Goal: Task Accomplishment & Management: Use online tool/utility

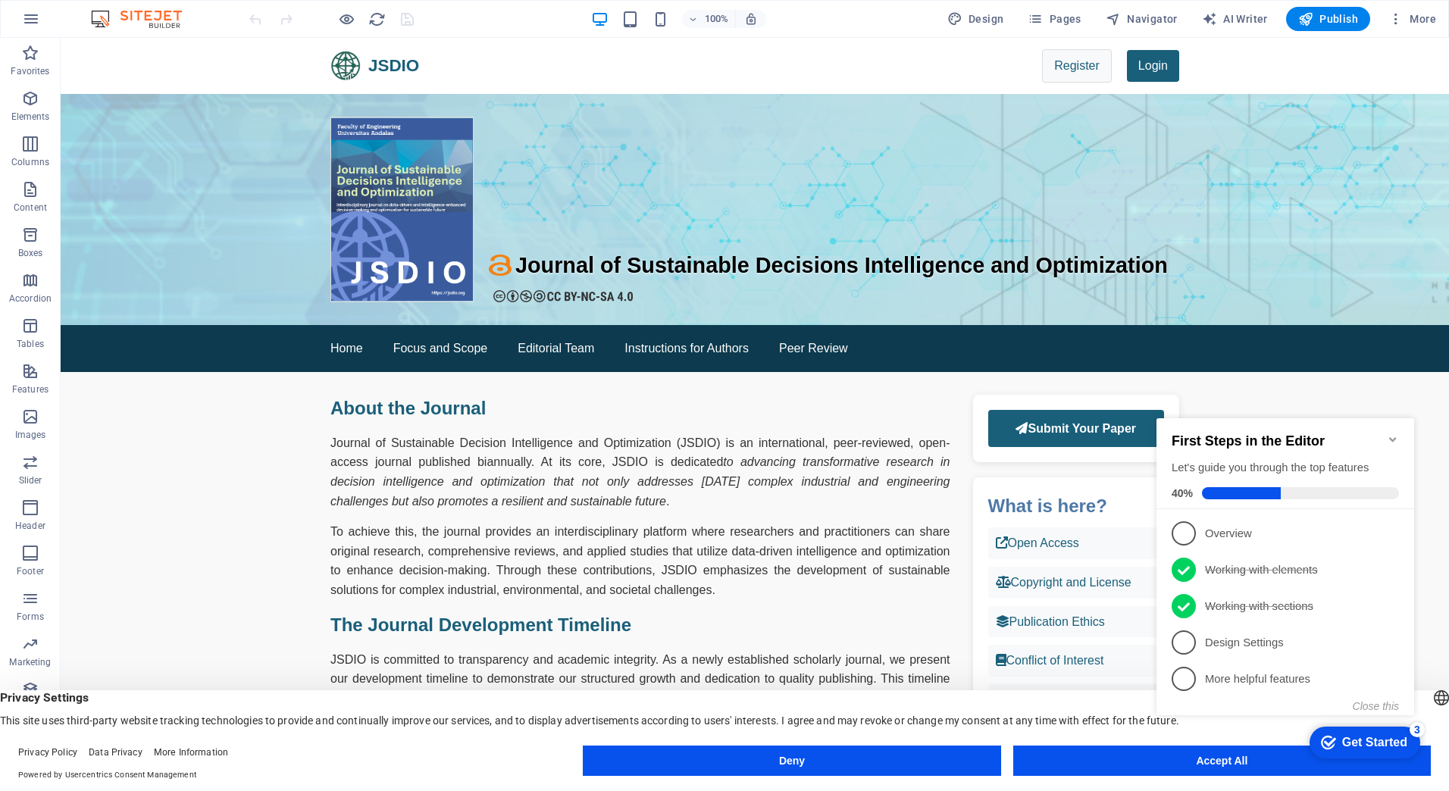
click div "checkmark Get Started 3 First Steps in the Editor Let's guide you through the t…"
click at [1207, 765] on appcues-checklist "Contextual help checklist present on screen" at bounding box center [1288, 582] width 276 height 372
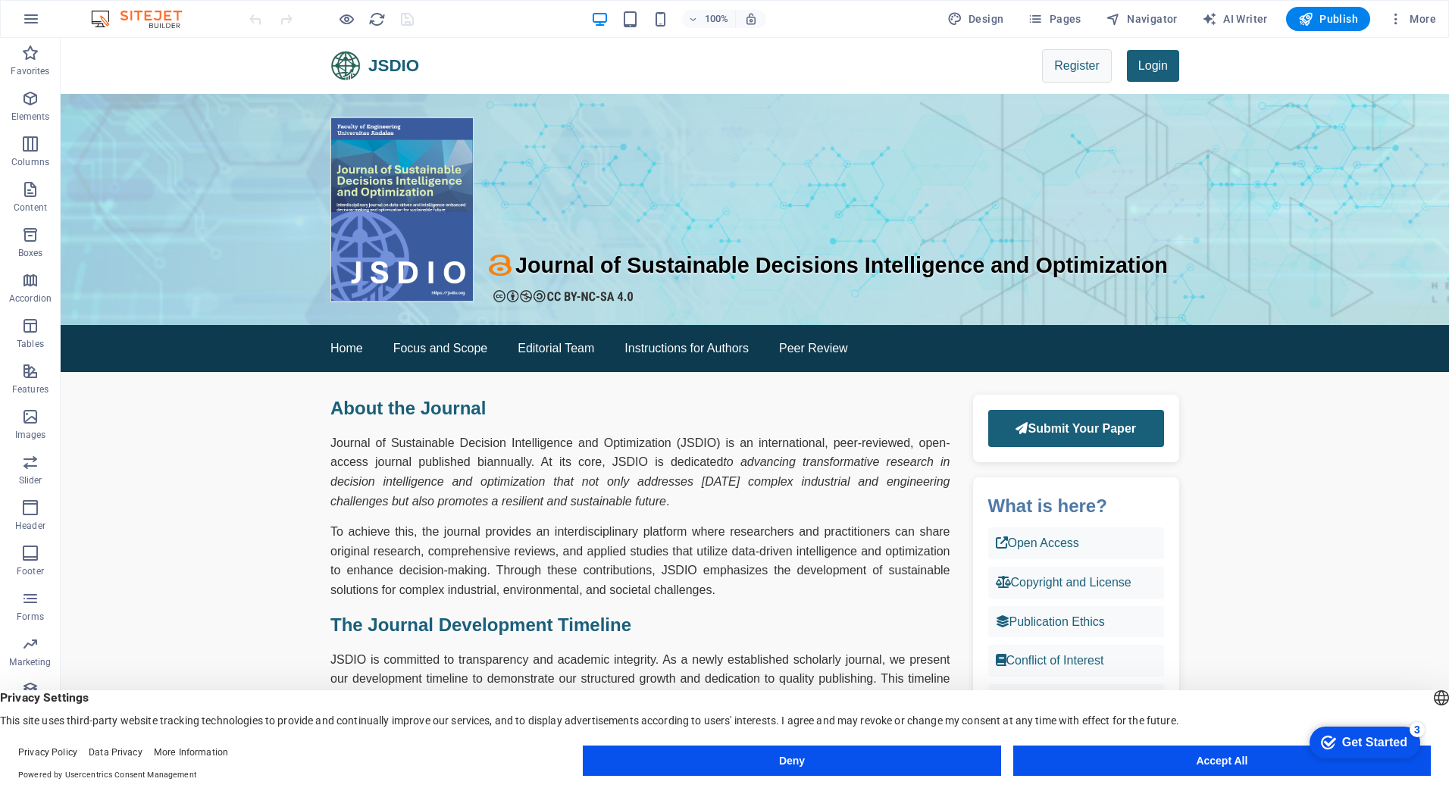
click div "checkmark Get Started 3 First Steps in the Editor Let's guide you through the t…"
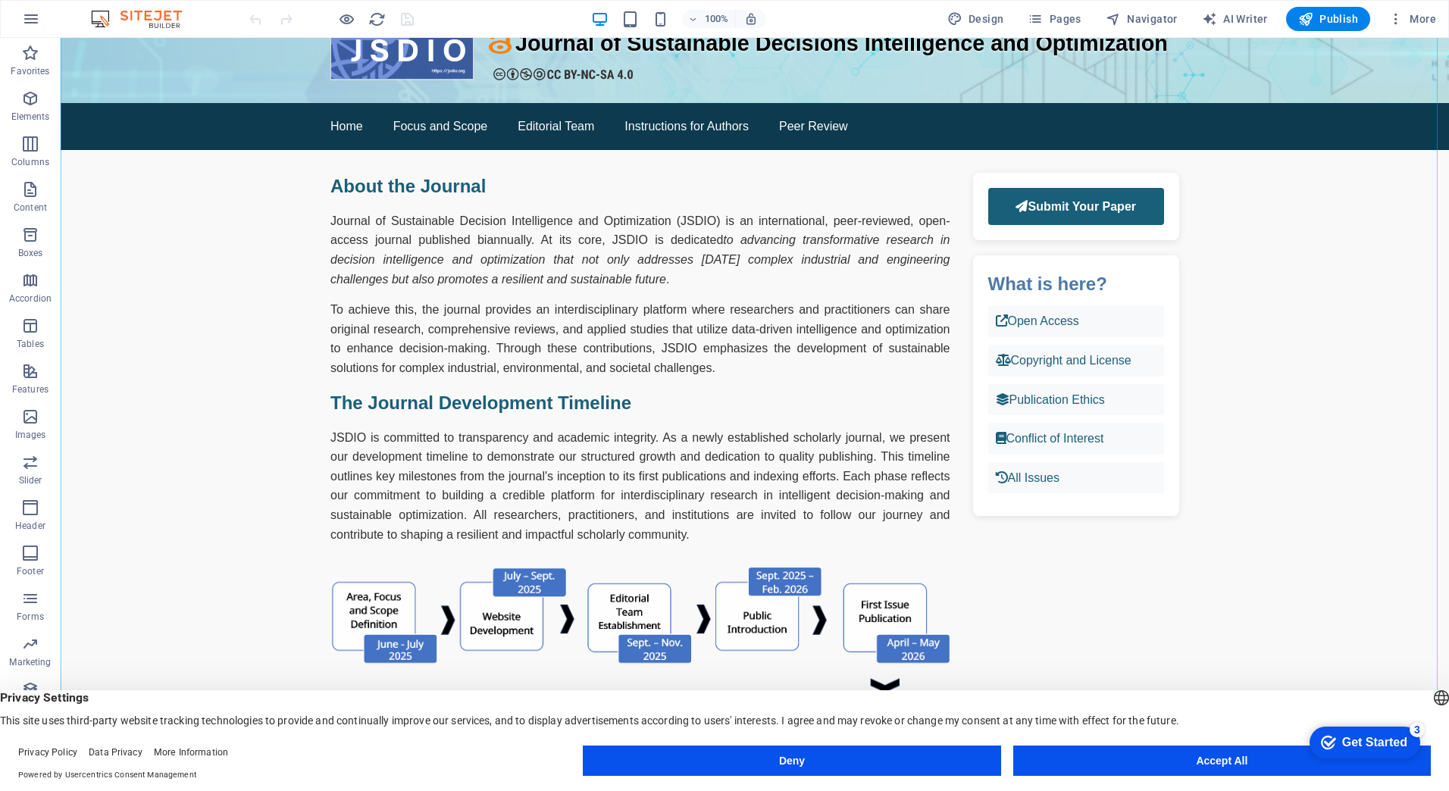
scroll to position [227, 0]
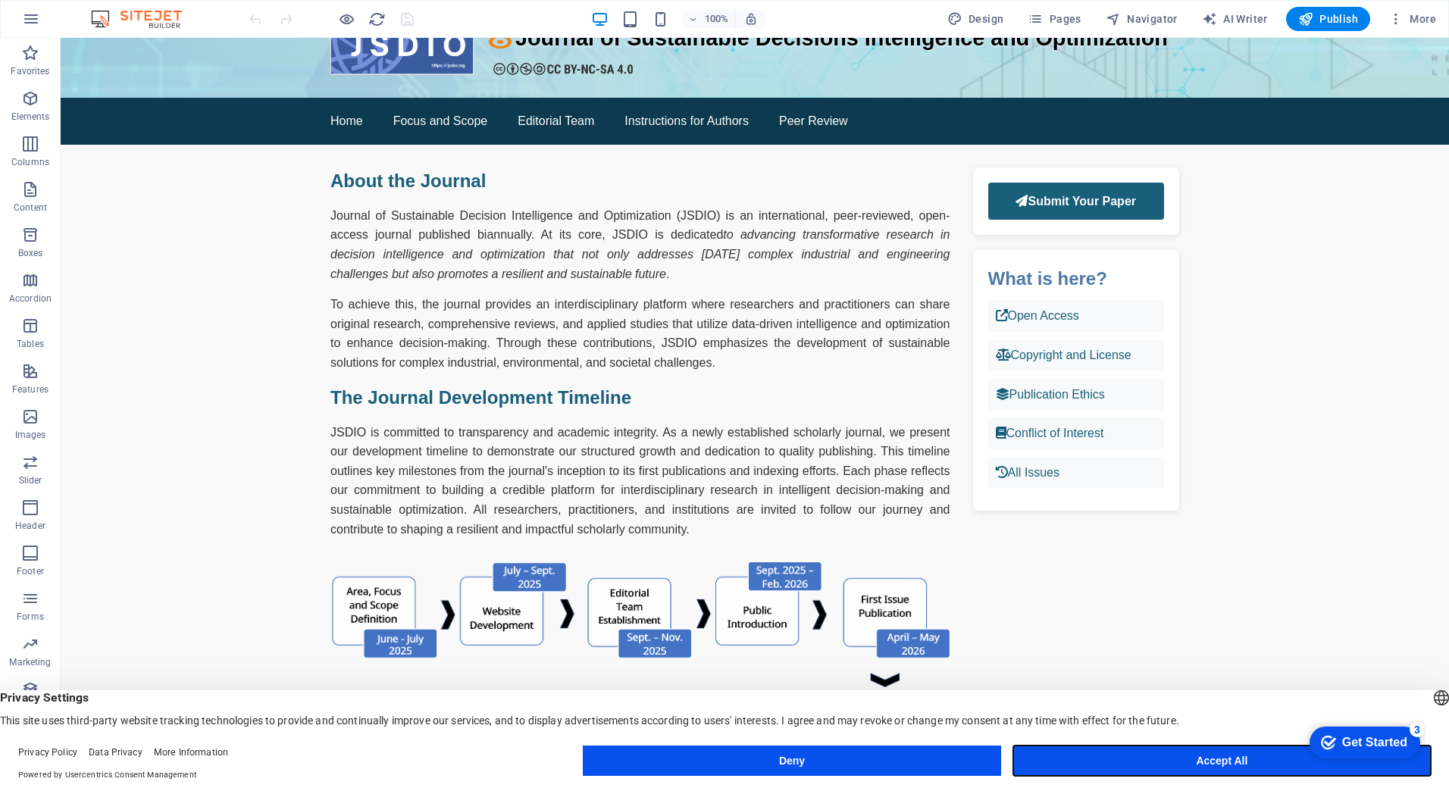
click at [1145, 752] on button "Accept All" at bounding box center [1221, 761] width 417 height 30
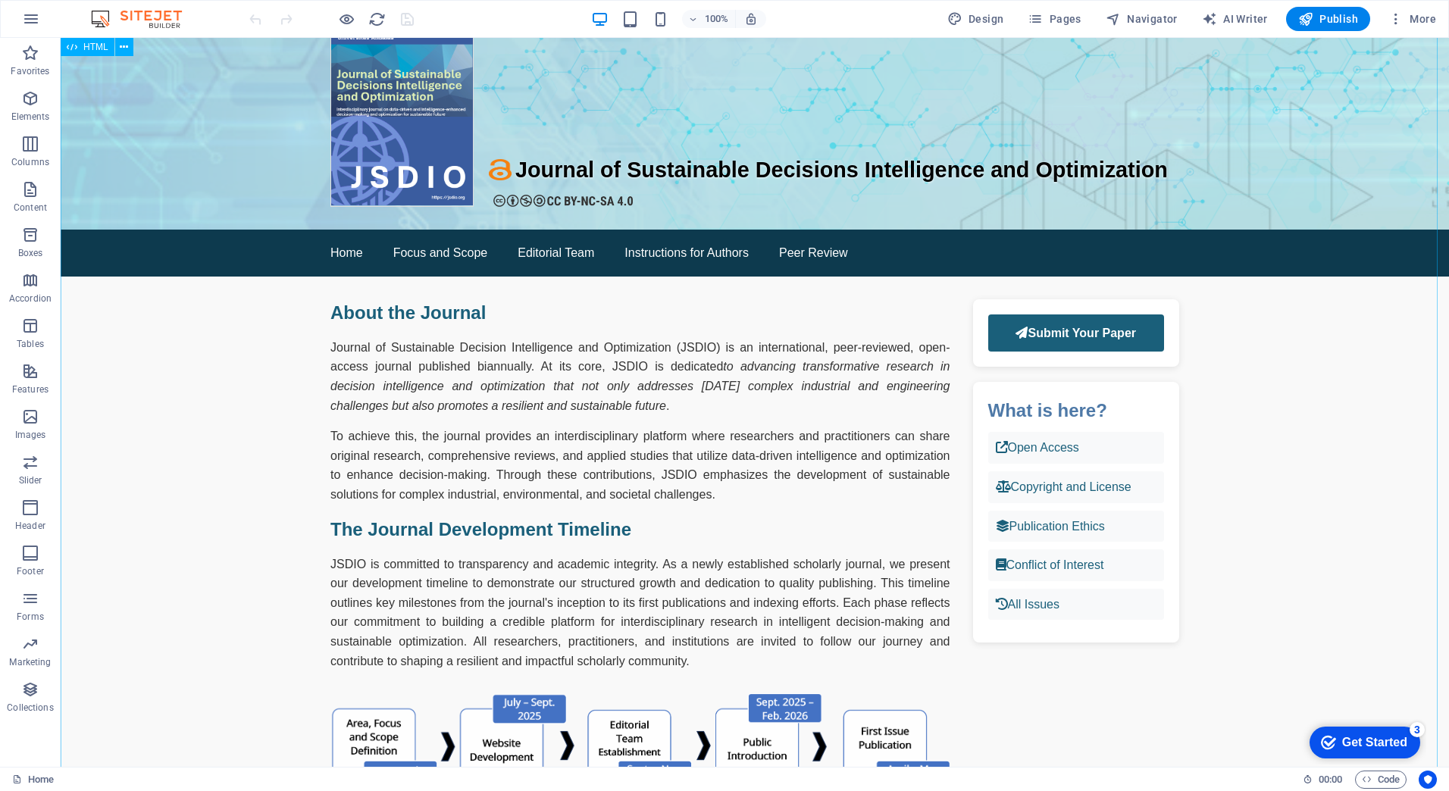
scroll to position [0, 0]
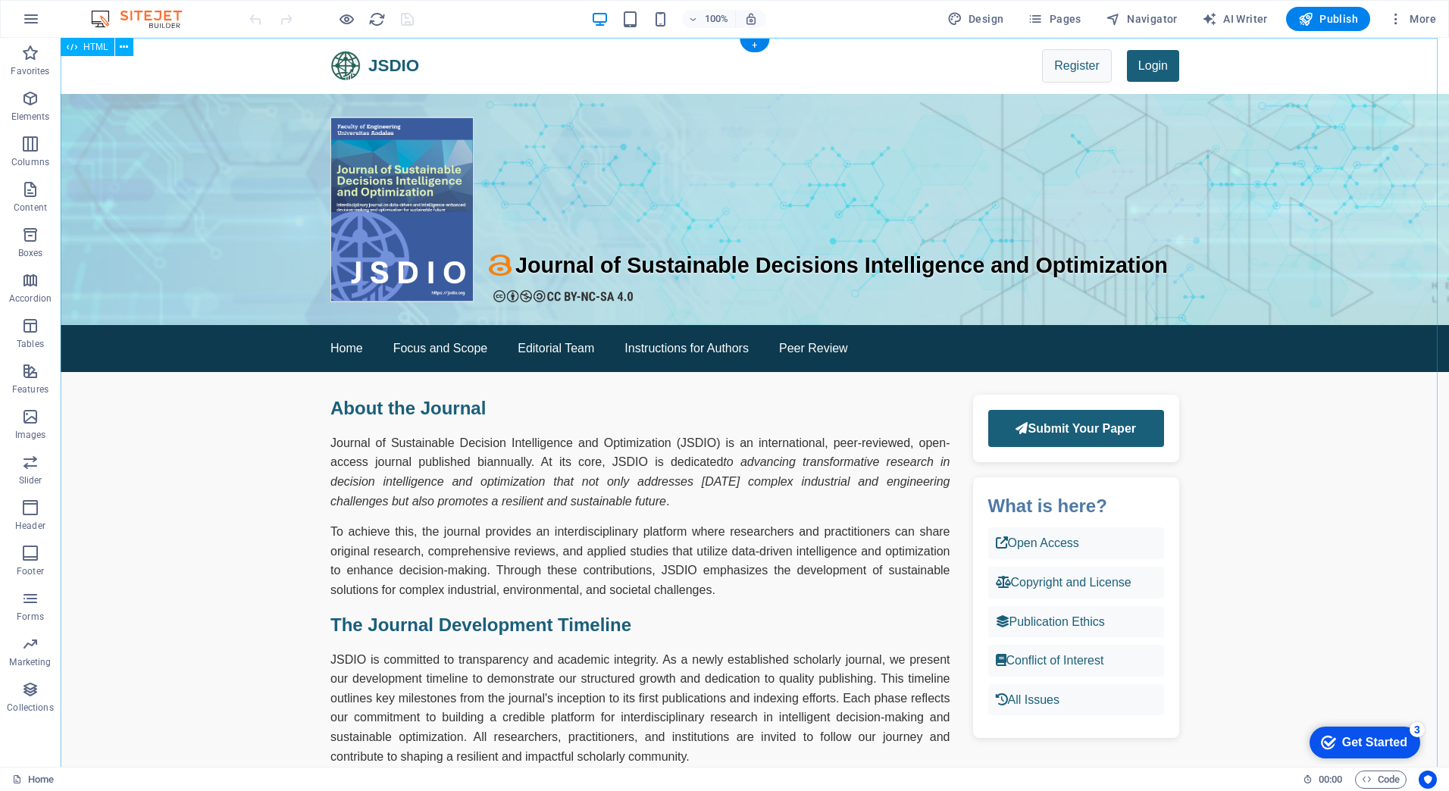
click at [495, 267] on div "Journal of Sustainable Decisions Intelligence and Optimization JSDIO Register L…" at bounding box center [755, 731] width 1388 height 1386
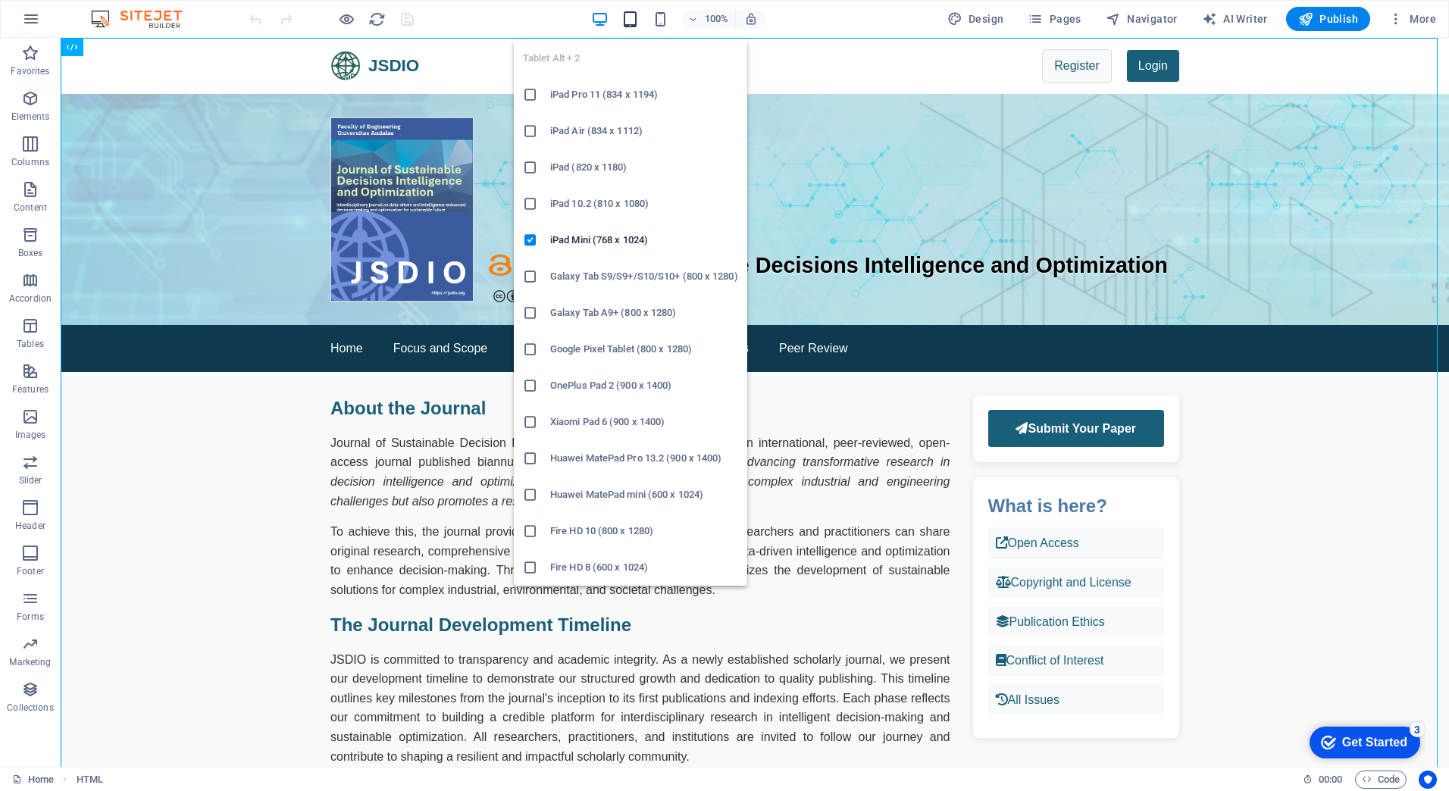
click at [627, 19] on icon "button" at bounding box center [629, 19] width 17 height 17
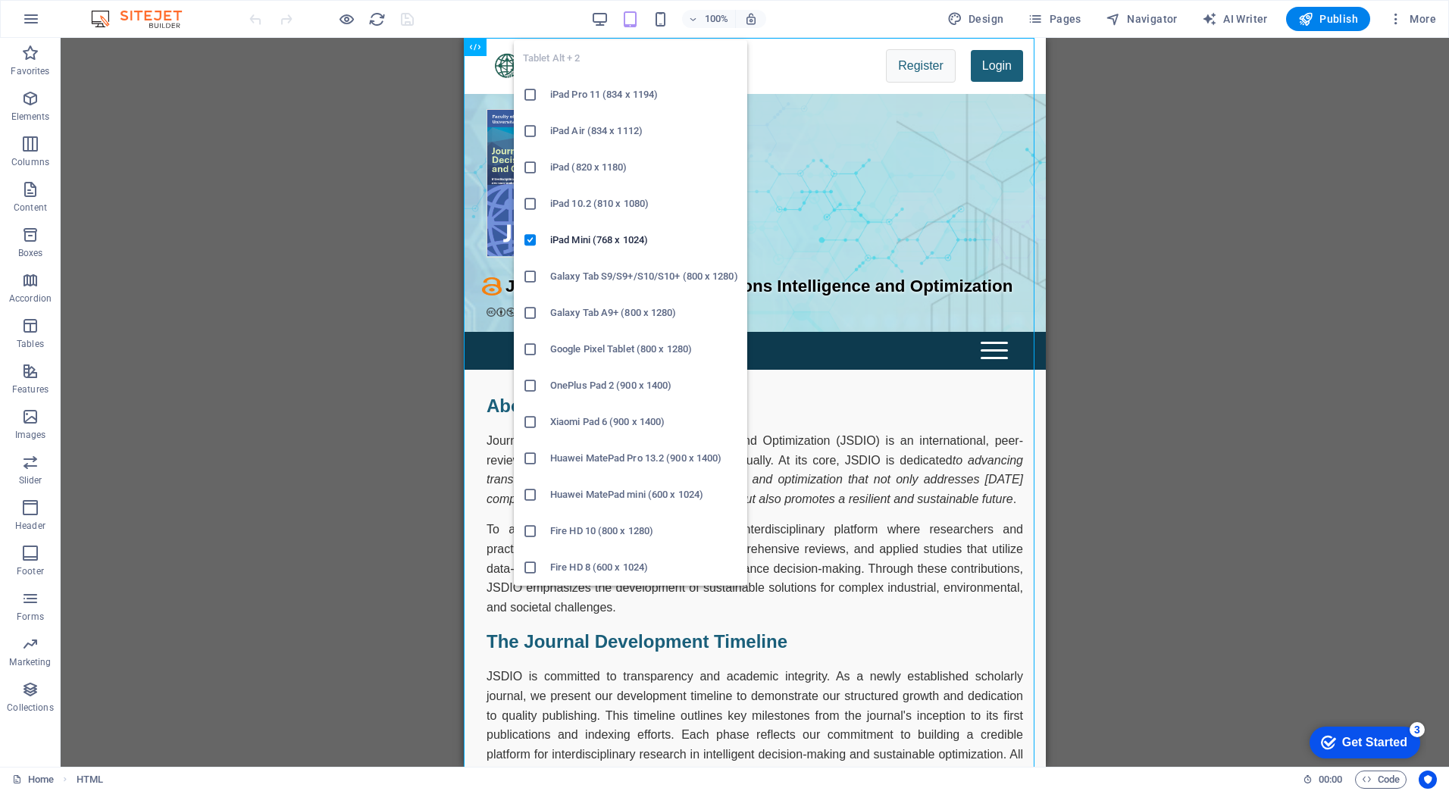
click at [629, 25] on icon "button" at bounding box center [629, 19] width 17 height 17
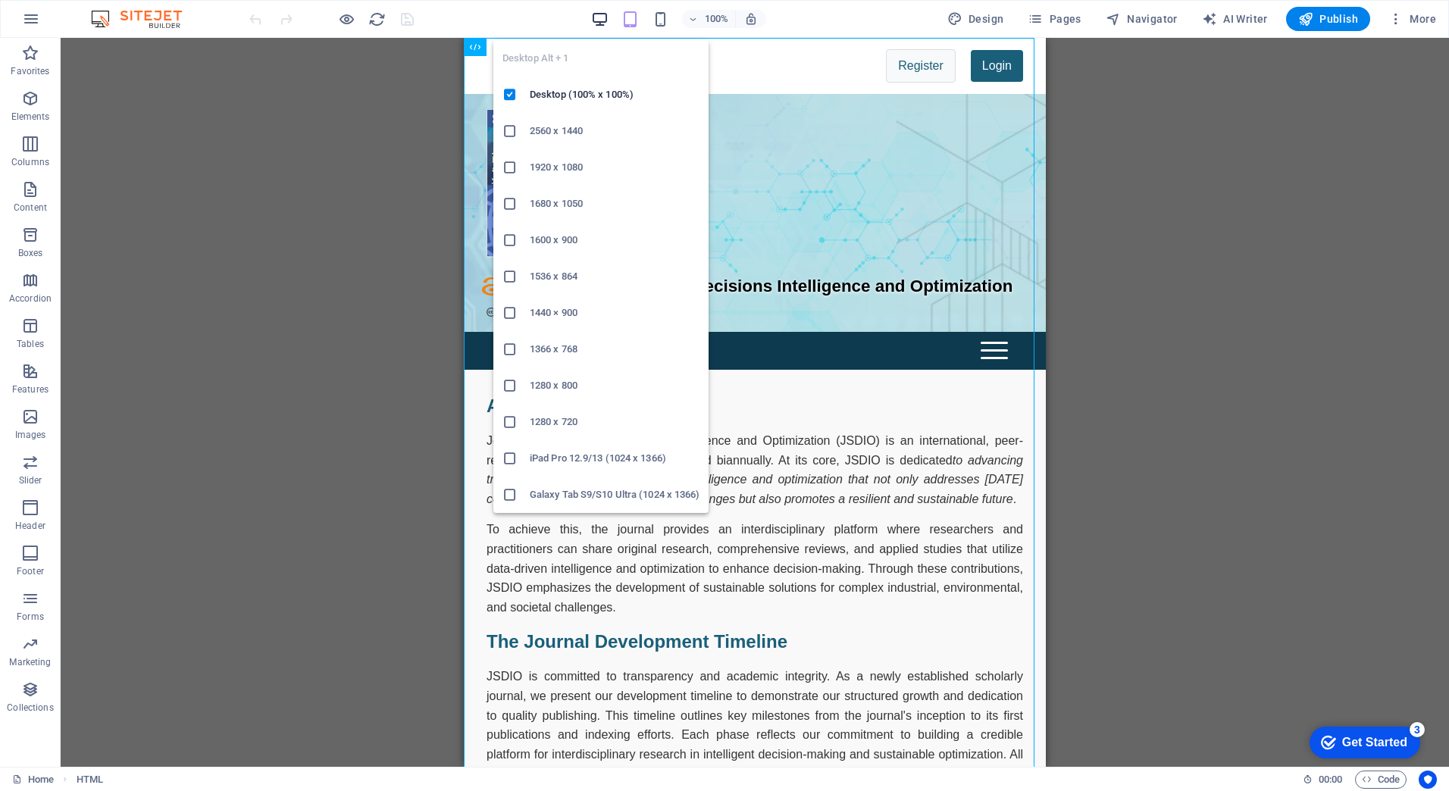
click at [602, 17] on icon "button" at bounding box center [599, 19] width 17 height 17
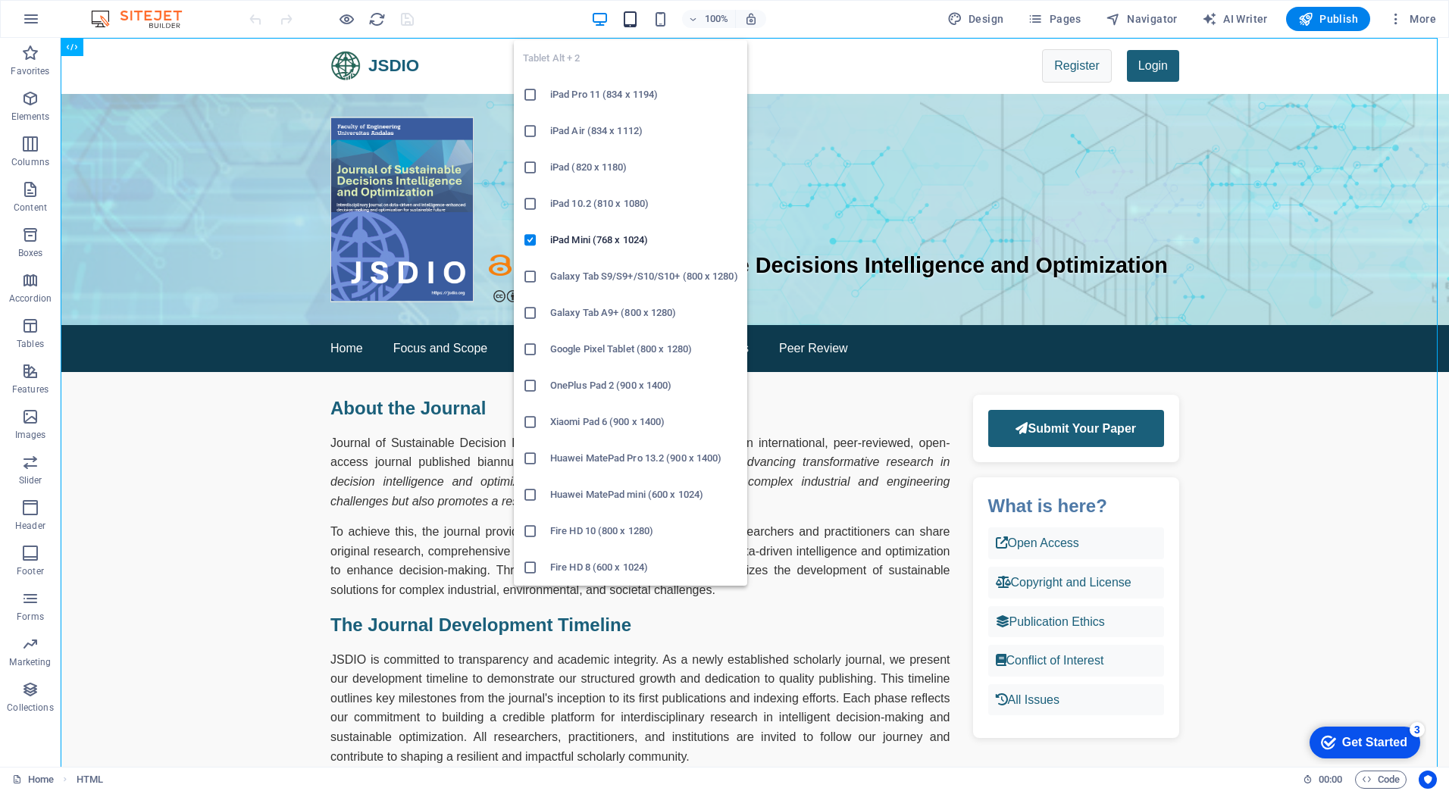
click at [632, 18] on icon "button" at bounding box center [629, 19] width 17 height 17
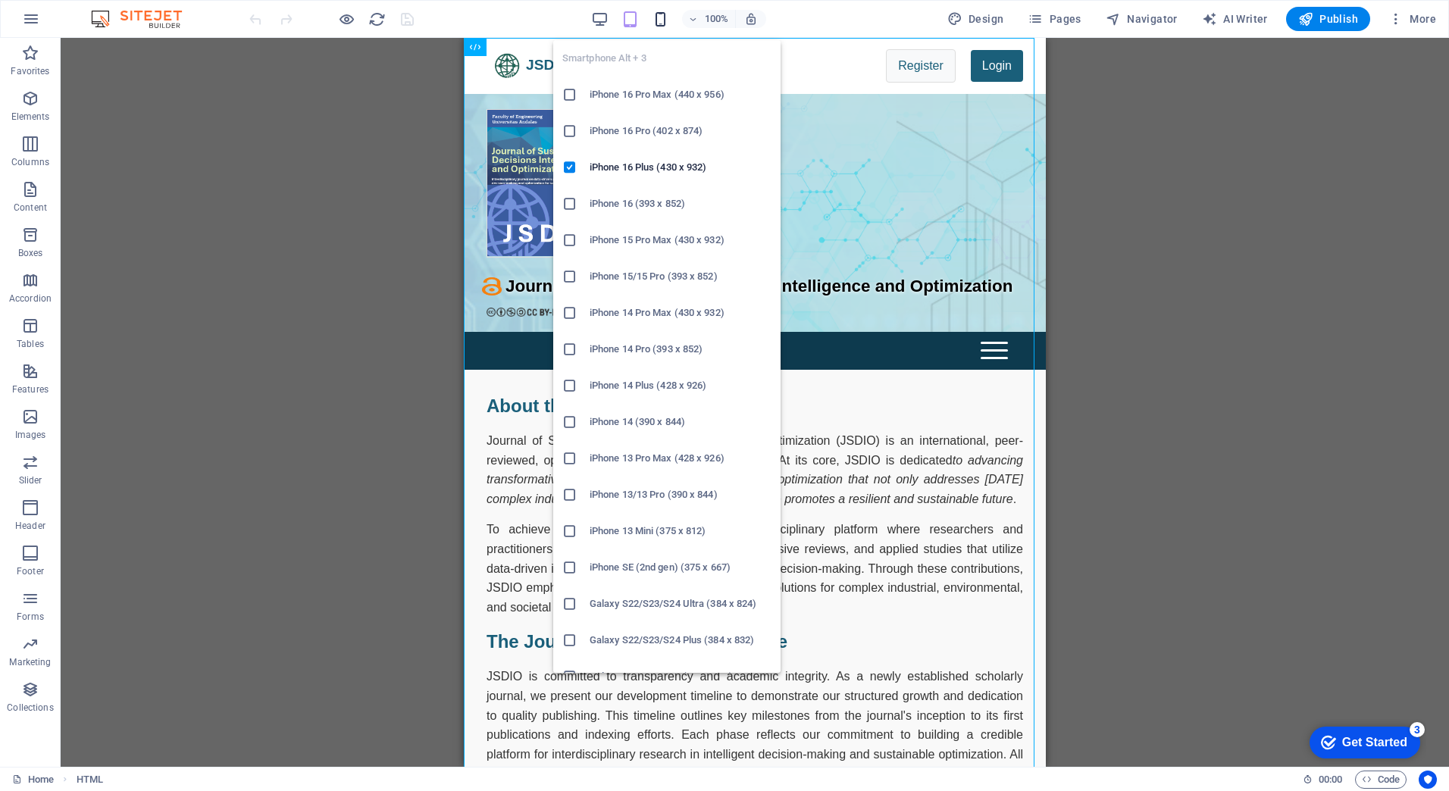
click at [664, 20] on icon "button" at bounding box center [660, 19] width 17 height 17
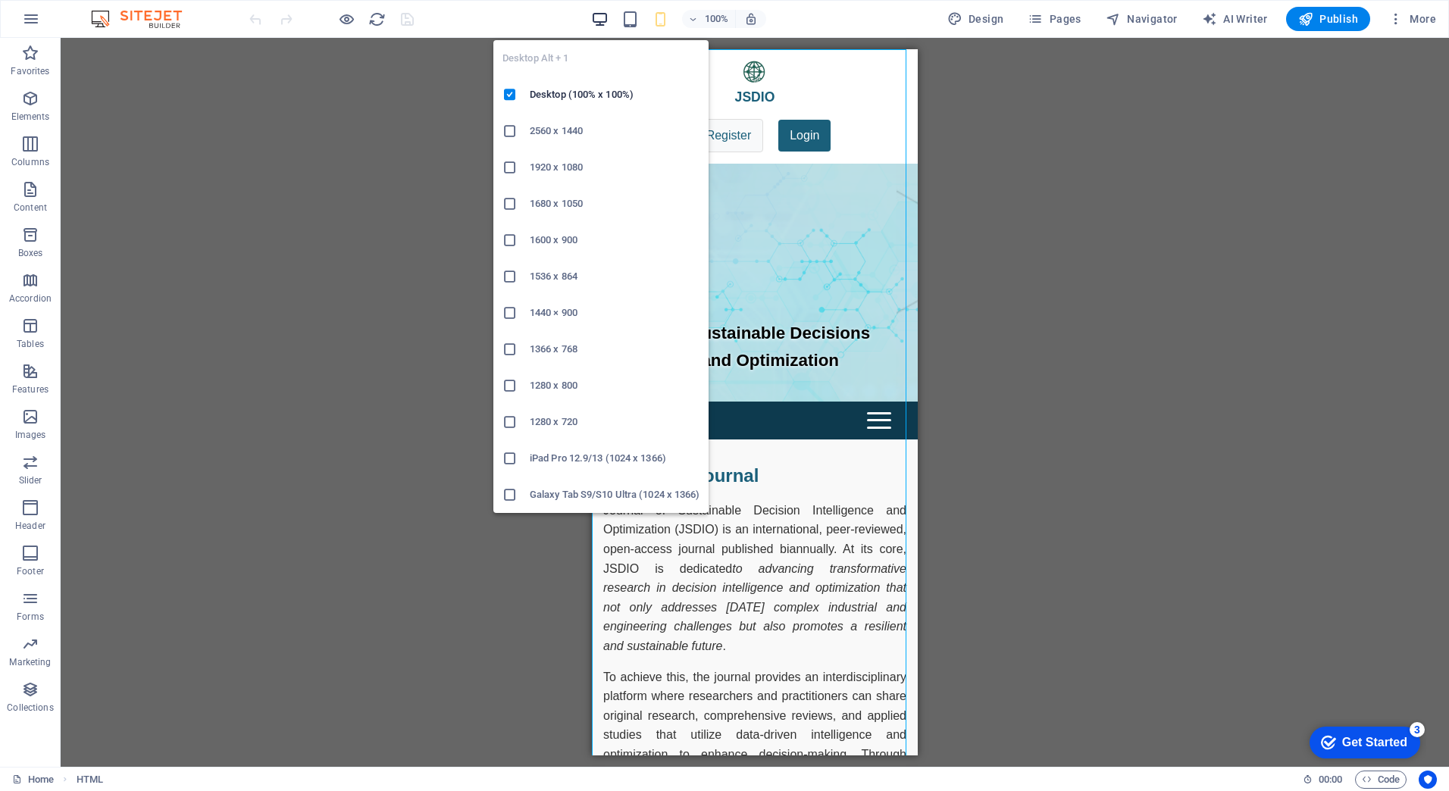
click at [601, 15] on icon "button" at bounding box center [599, 19] width 17 height 17
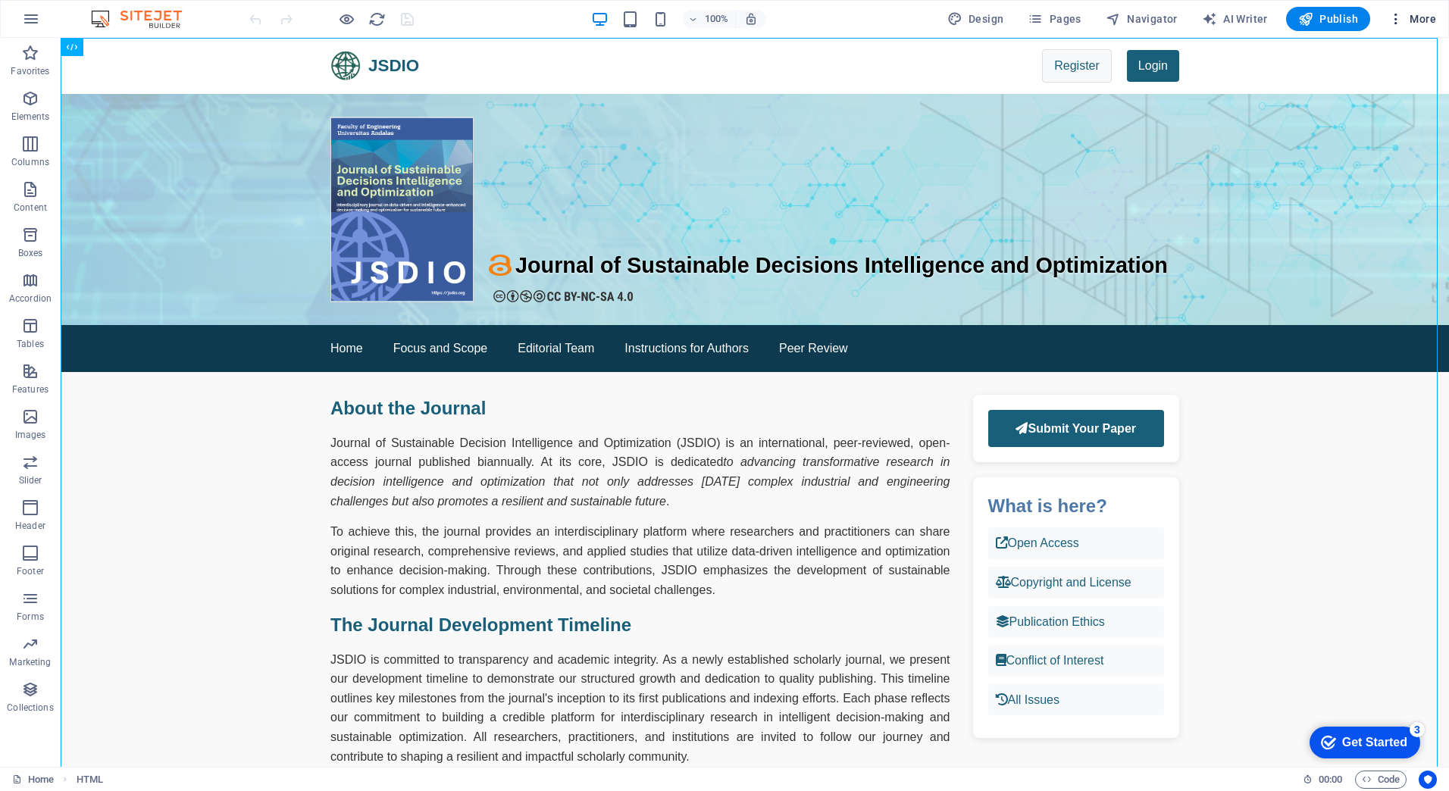
click at [1408, 22] on span "More" at bounding box center [1412, 18] width 48 height 15
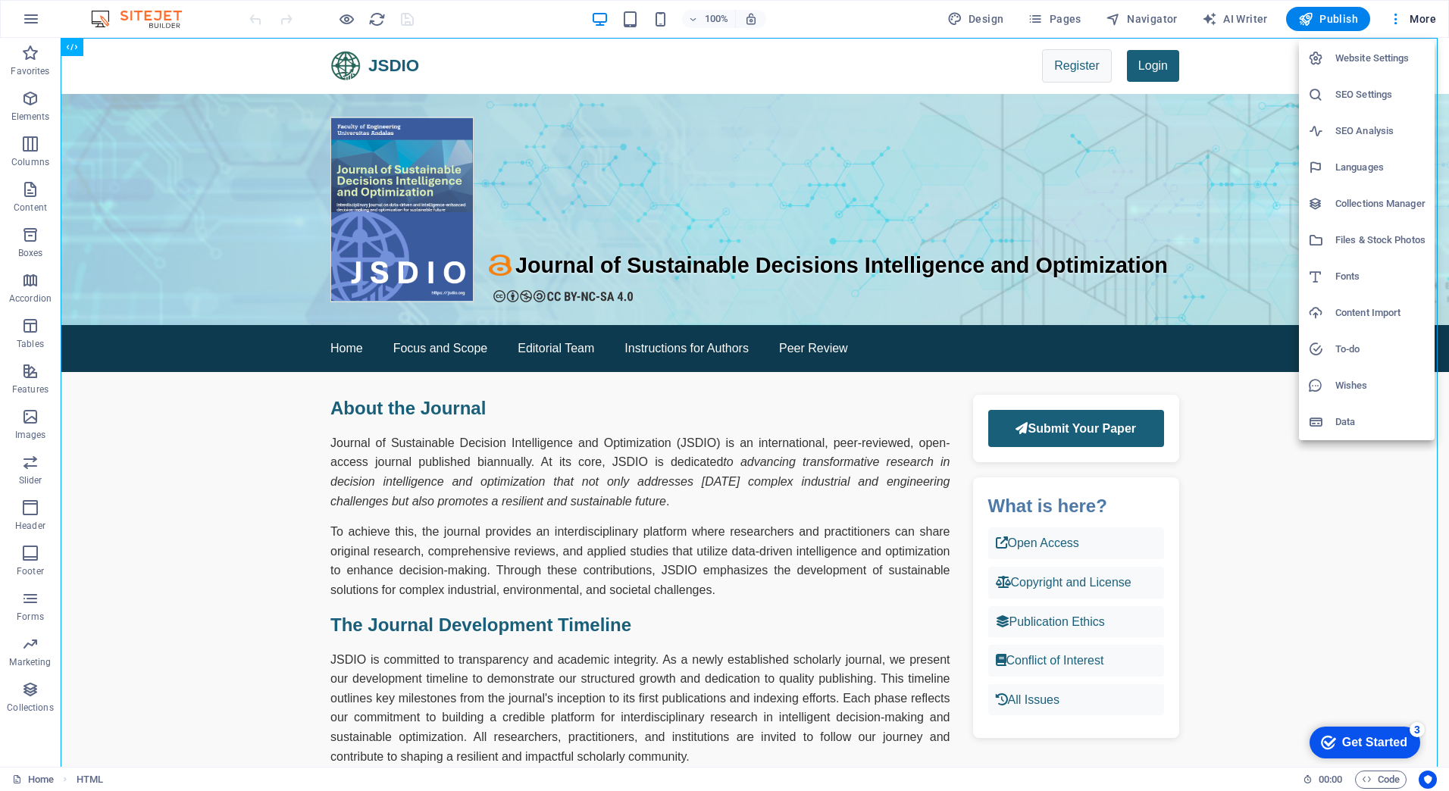
click at [1387, 61] on h6 "Website Settings" at bounding box center [1380, 58] width 90 height 18
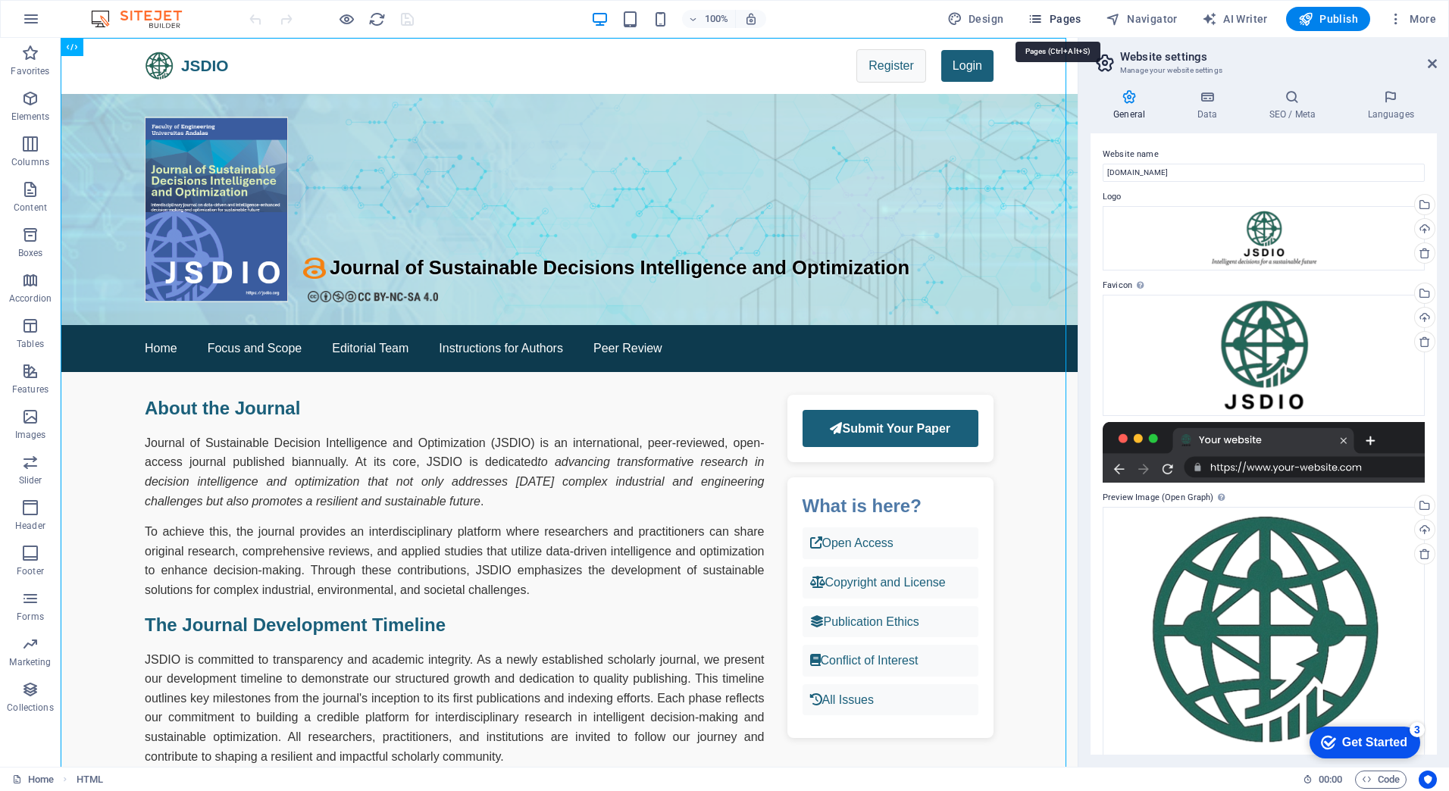
click at [1067, 25] on span "Pages" at bounding box center [1053, 18] width 53 height 15
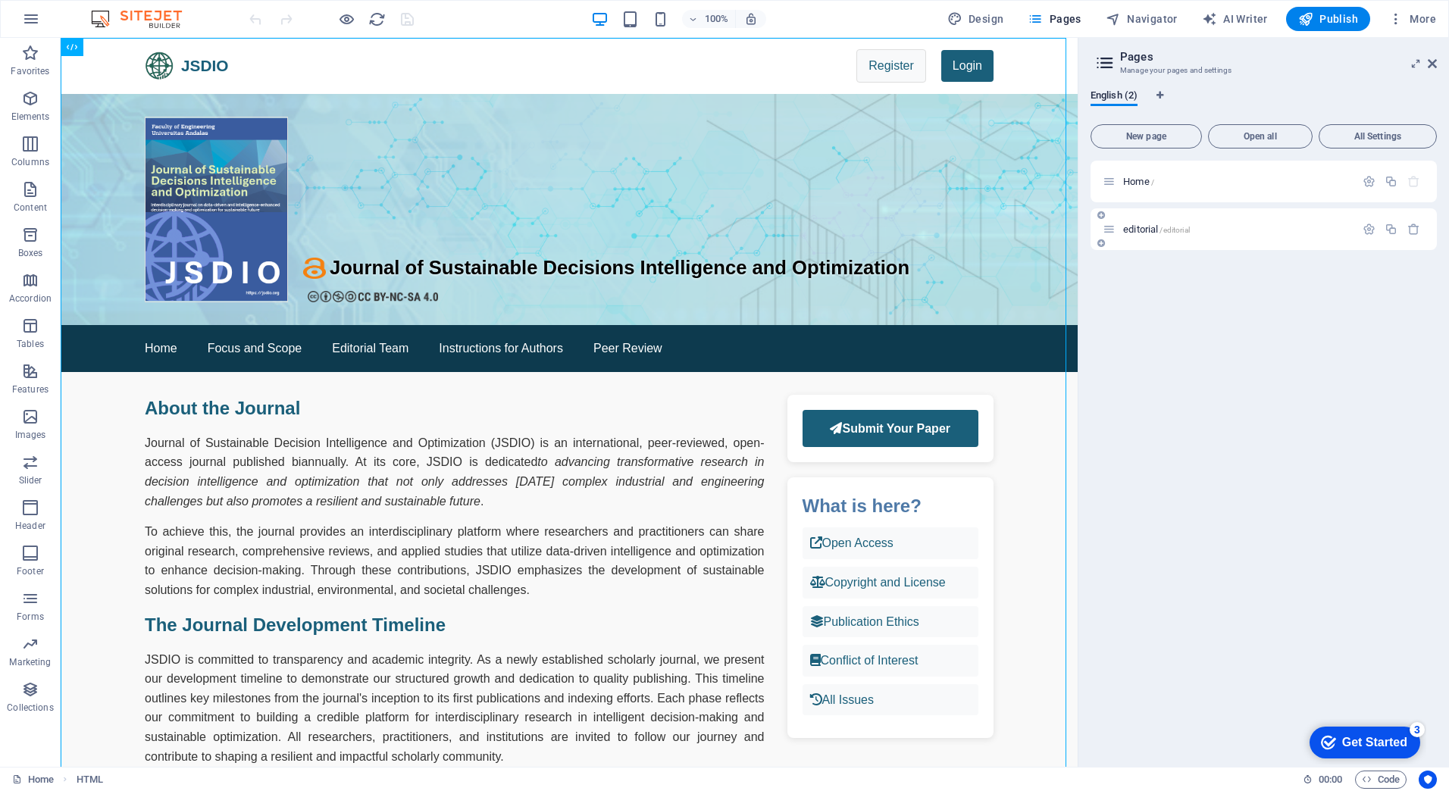
click at [1181, 236] on div "editorial /editorial" at bounding box center [1228, 228] width 252 height 17
click at [1166, 233] on span "/editorial" at bounding box center [1174, 230] width 30 height 8
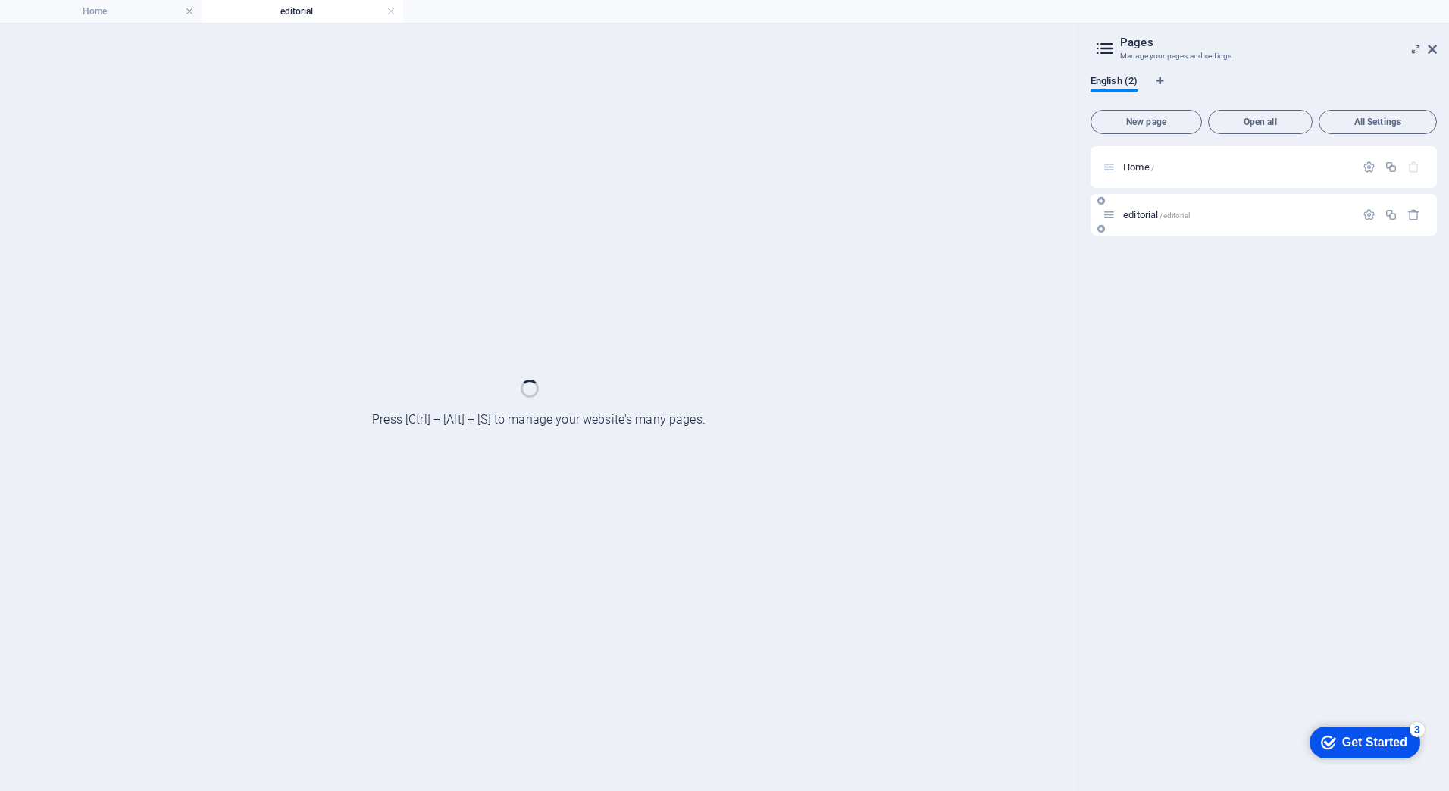
click at [1166, 233] on div "editorial /editorial" at bounding box center [1263, 215] width 346 height 42
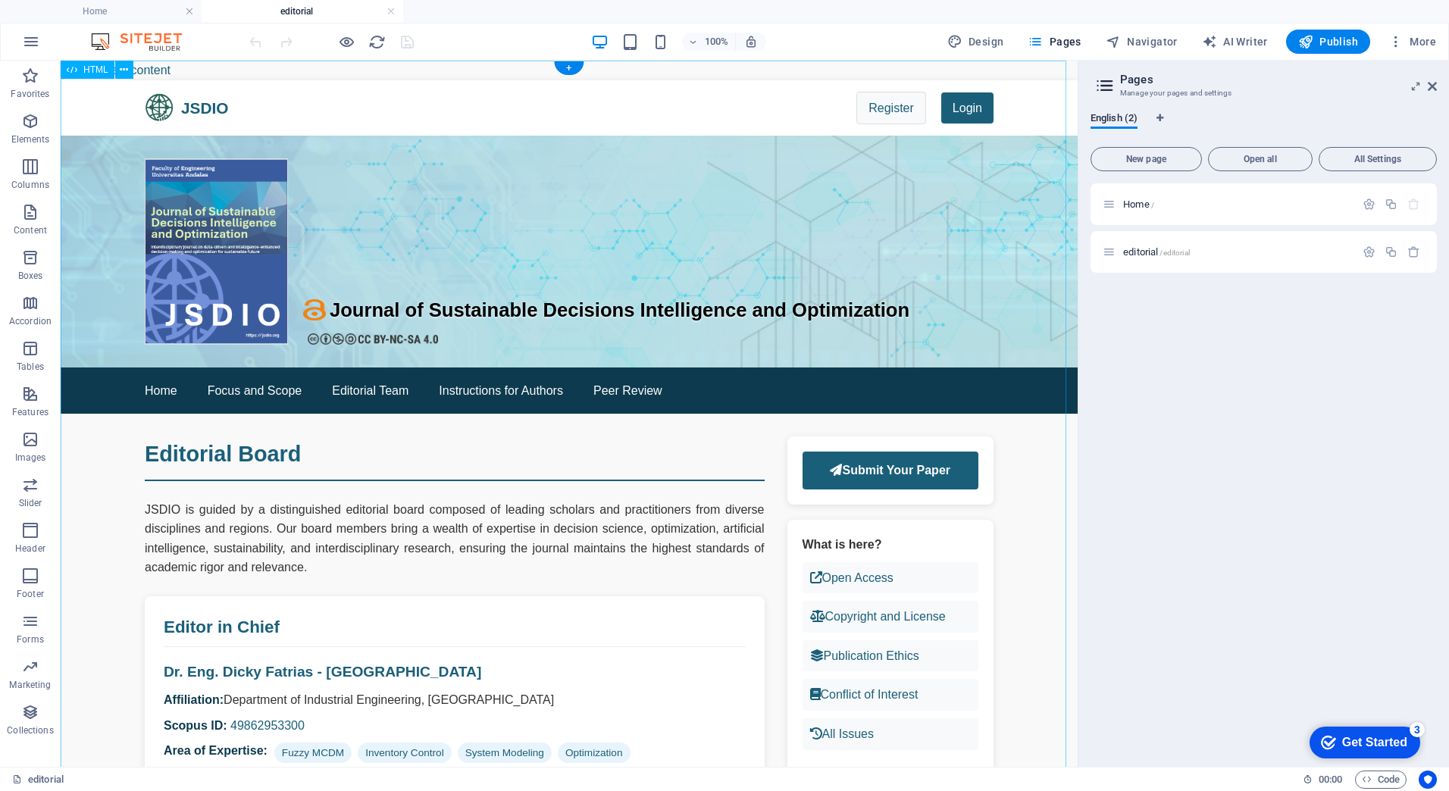
drag, startPoint x: 482, startPoint y: 523, endPoint x: 217, endPoint y: 524, distance: 264.4
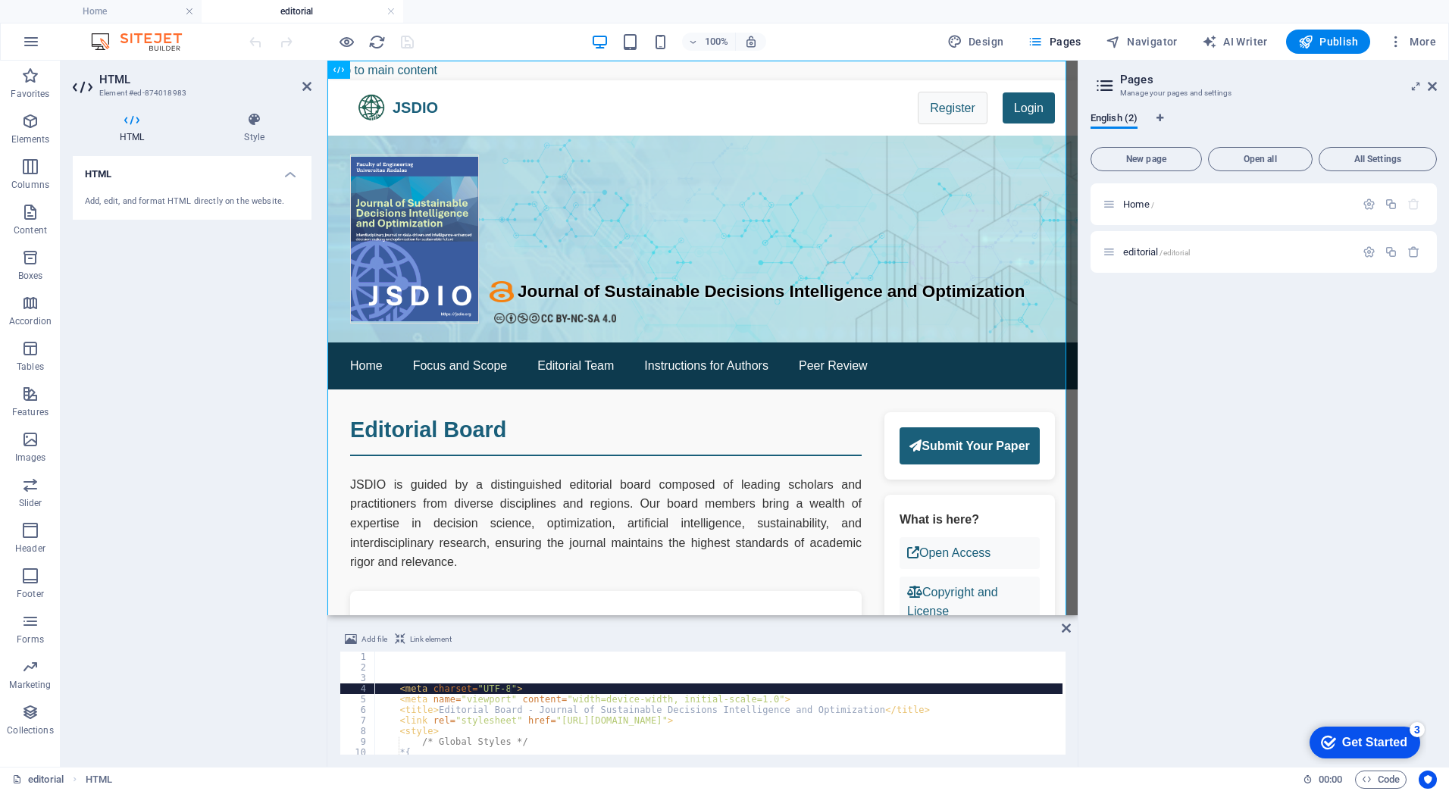
click at [536, 692] on div "< meta charset = "UTF-8" > < meta name = "viewport" content = "width=device-wid…" at bounding box center [1403, 712] width 2058 height 121
type textarea "<meta charset="UTF-8">"
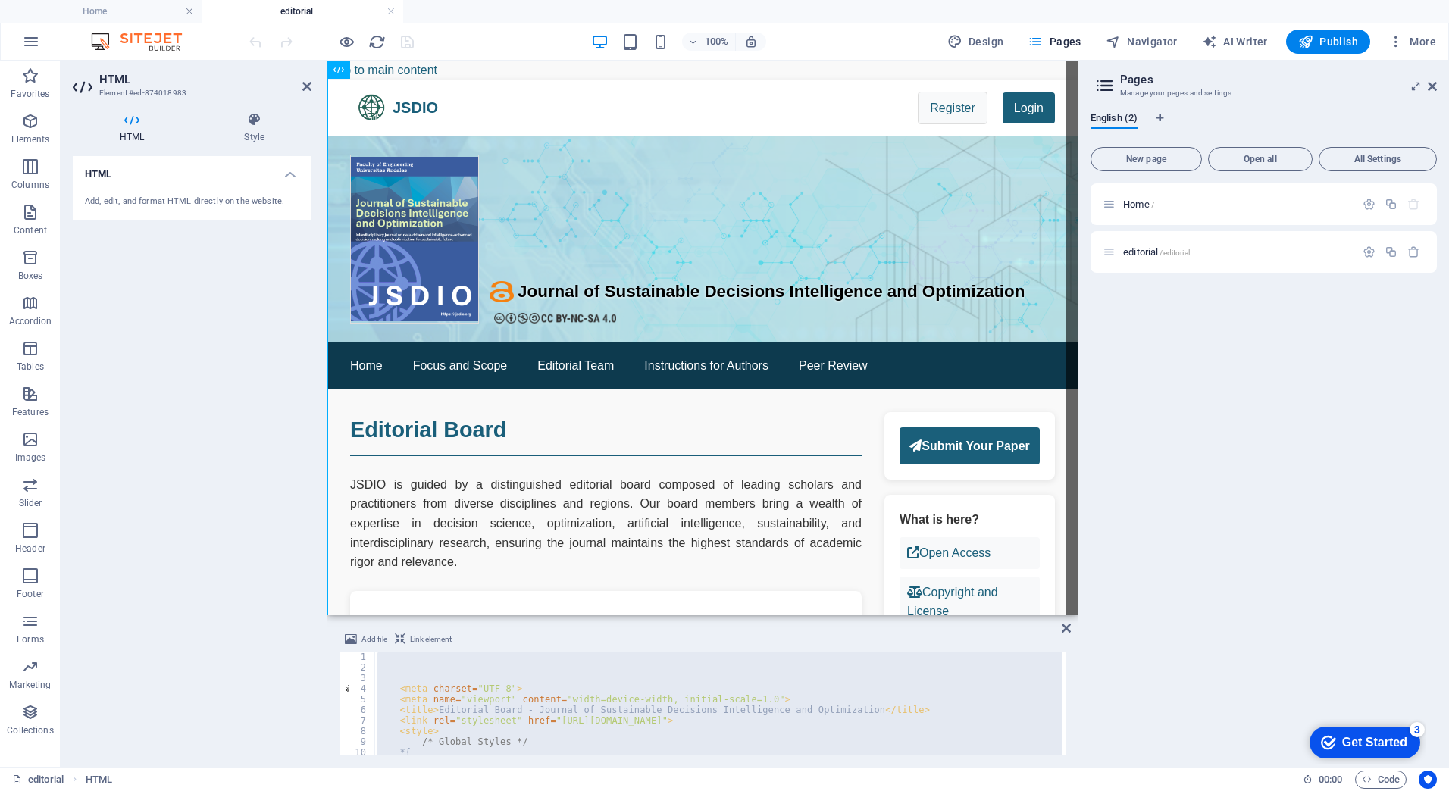
click at [547, 692] on div "< meta charset = "UTF-8" > < meta name = "viewport" content = "width=device-wid…" at bounding box center [718, 703] width 688 height 103
type textarea "<meta charset="UTF-8">"
click at [423, 671] on div "} /* Editorial Board Styles */ .editorial-board { flex : 3 ; padding-right : 30…" at bounding box center [721, 703] width 683 height 103
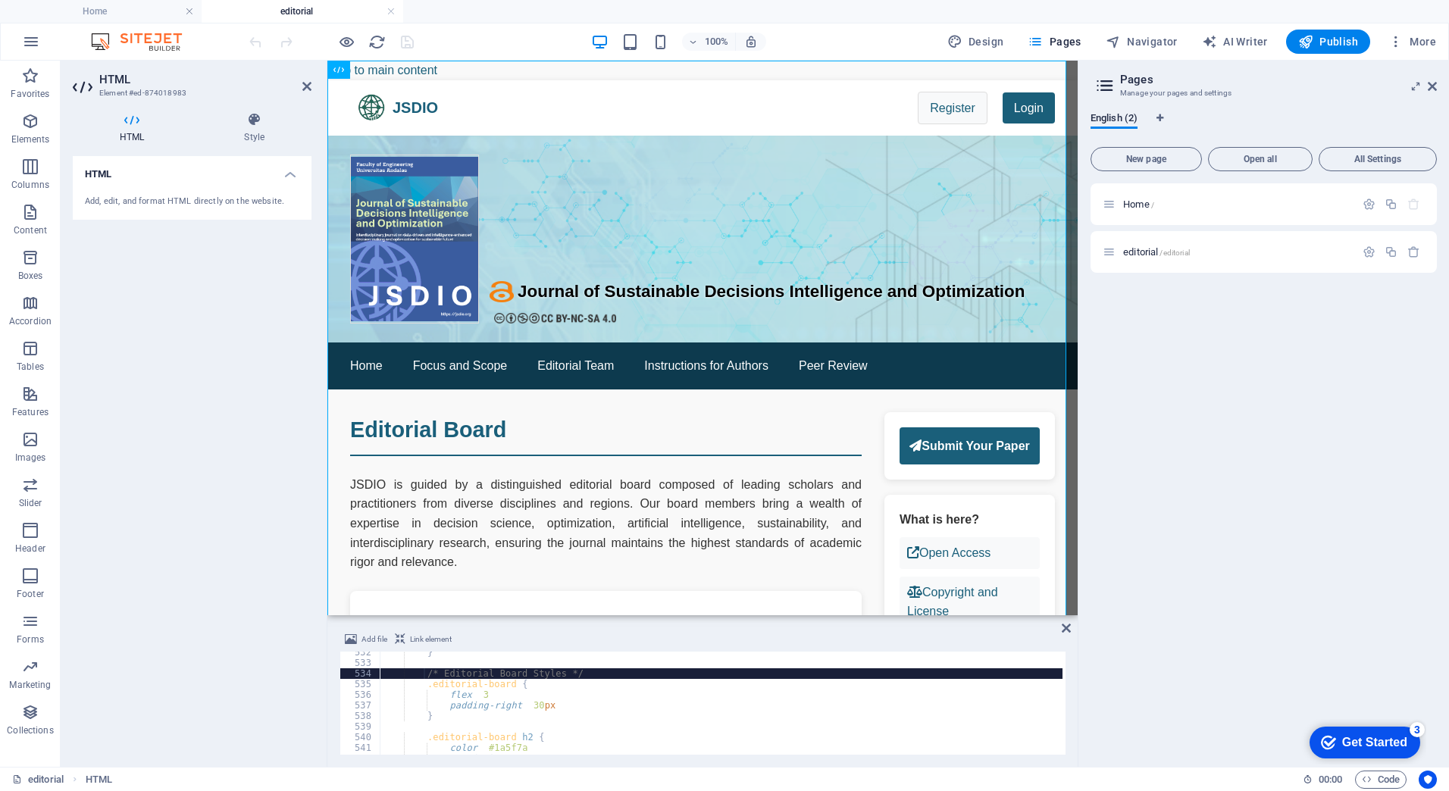
click at [426, 675] on div "} /* Editorial Board Styles */ .editorial-board { flex : 3 ; padding-right : 30…" at bounding box center [1409, 707] width 2058 height 121
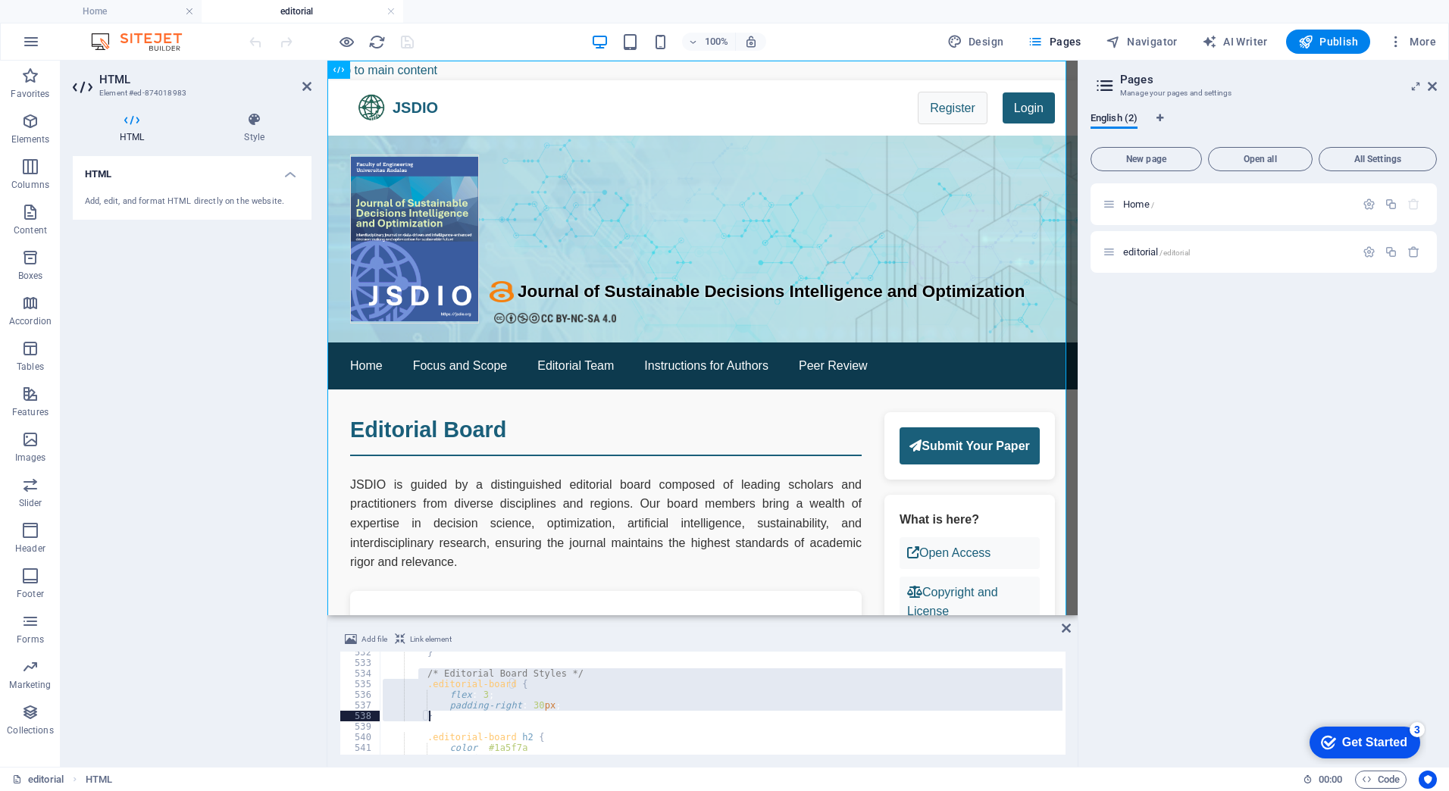
drag, startPoint x: 420, startPoint y: 674, endPoint x: 427, endPoint y: 712, distance: 39.1
click at [427, 712] on div "} /* Editorial Board Styles */ .editorial-board { flex : 3 ; padding-right : 30…" at bounding box center [1409, 707] width 2058 height 121
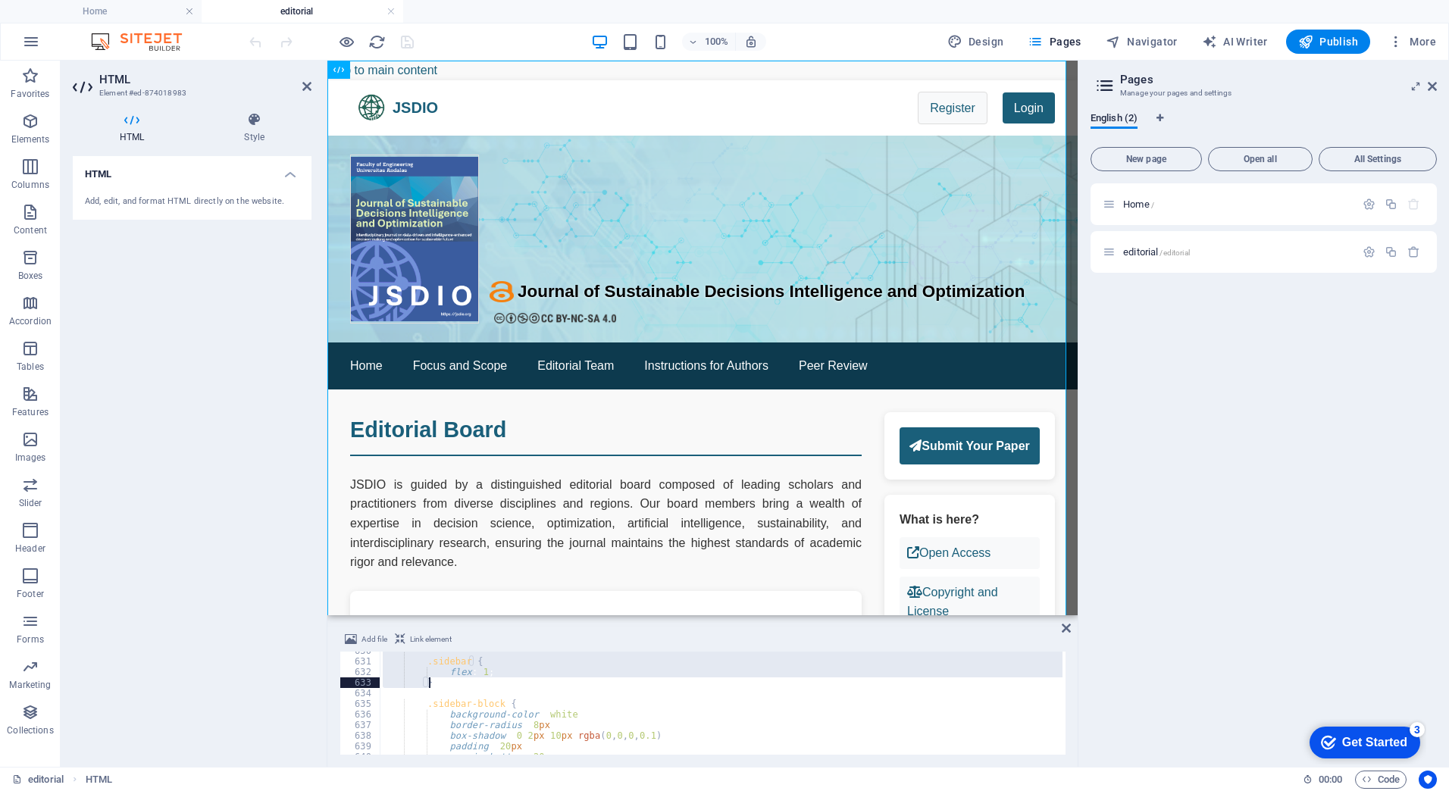
scroll to position [6632, 0]
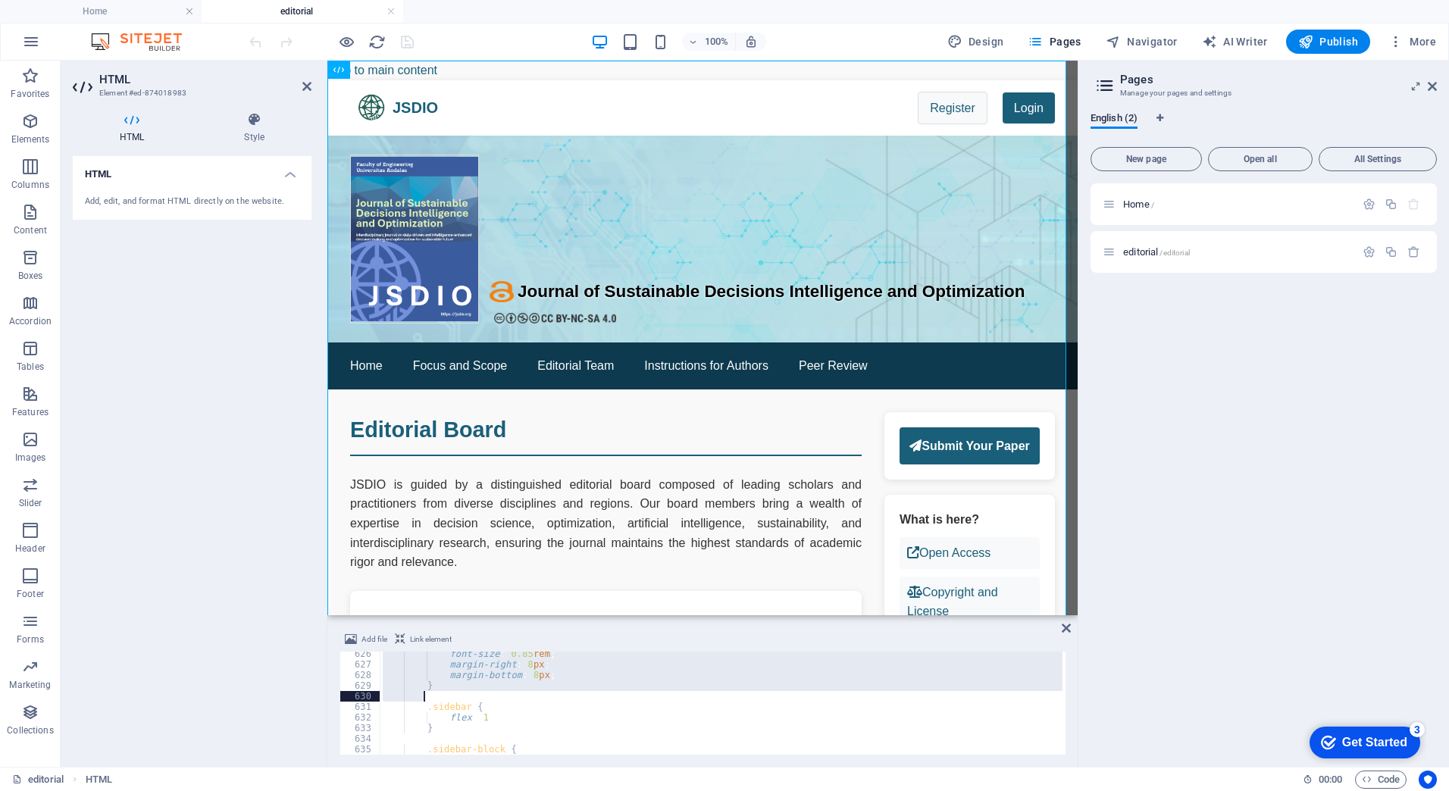
drag, startPoint x: 380, startPoint y: 670, endPoint x: 478, endPoint y: 696, distance: 101.1
click at [478, 696] on div "font-size : 0.85 rem ; margin-right : 8 px ; margin-bottom : 8 px ; } .sidebar …" at bounding box center [1409, 709] width 2058 height 121
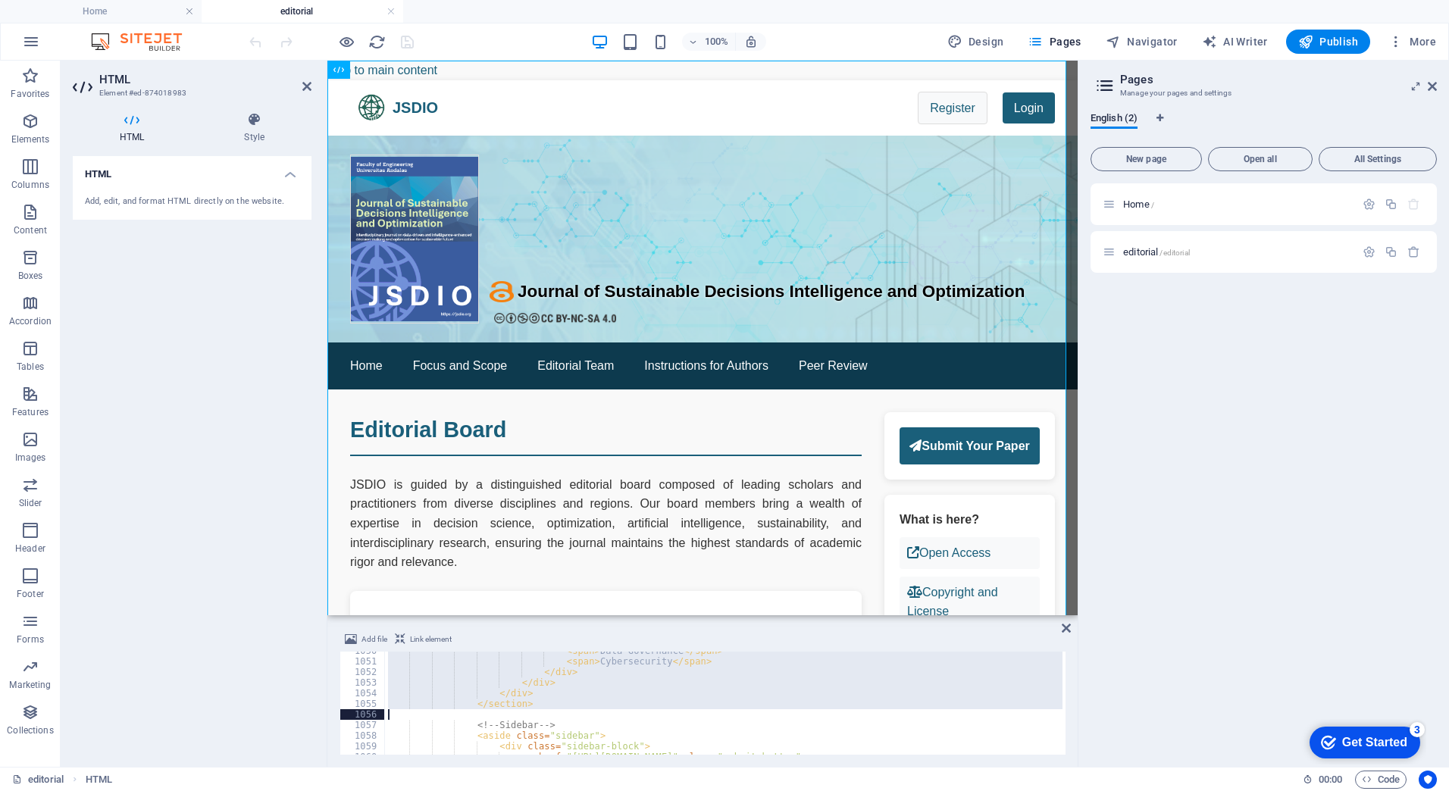
scroll to position [11133, 0]
drag, startPoint x: 383, startPoint y: 672, endPoint x: 595, endPoint y: 708, distance: 215.1
click at [595, 708] on div "< span > Data Governance </ span > < span > Cybersecurity </ span > </ div > </…" at bounding box center [1414, 705] width 2058 height 121
click at [552, 696] on div "< span > Data Governance </ span > < span > Cybersecurity </ span > </ div > </…" at bounding box center [723, 703] width 677 height 103
type textarea "</div>"
